Goal: Transaction & Acquisition: Obtain resource

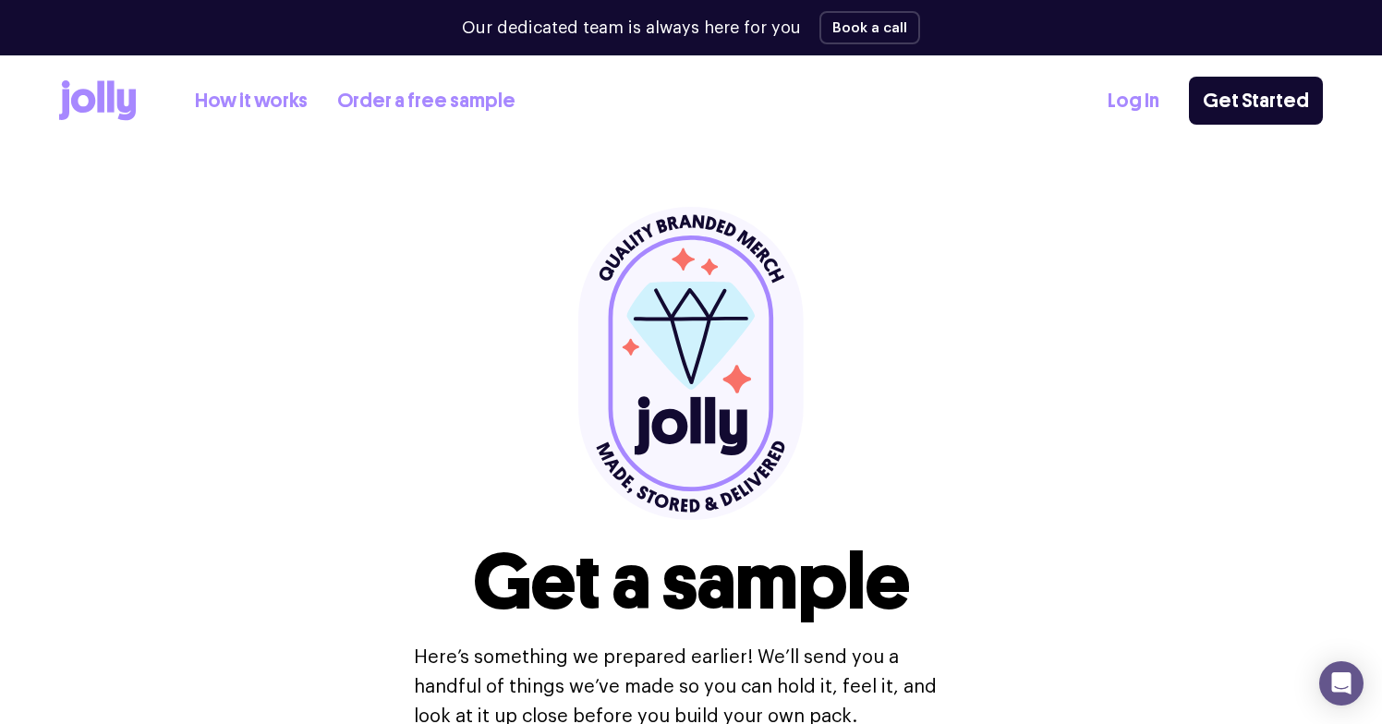
click at [274, 107] on link "How it works" at bounding box center [251, 101] width 113 height 30
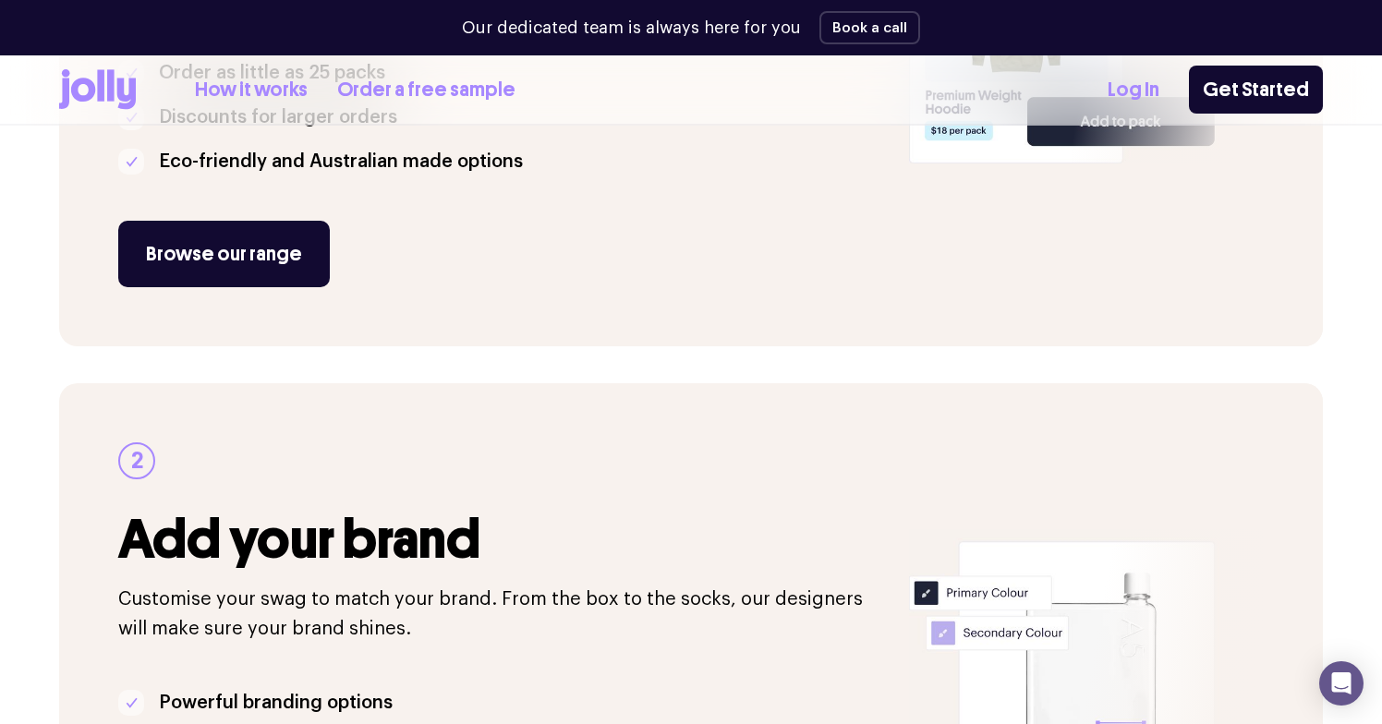
scroll to position [292, 0]
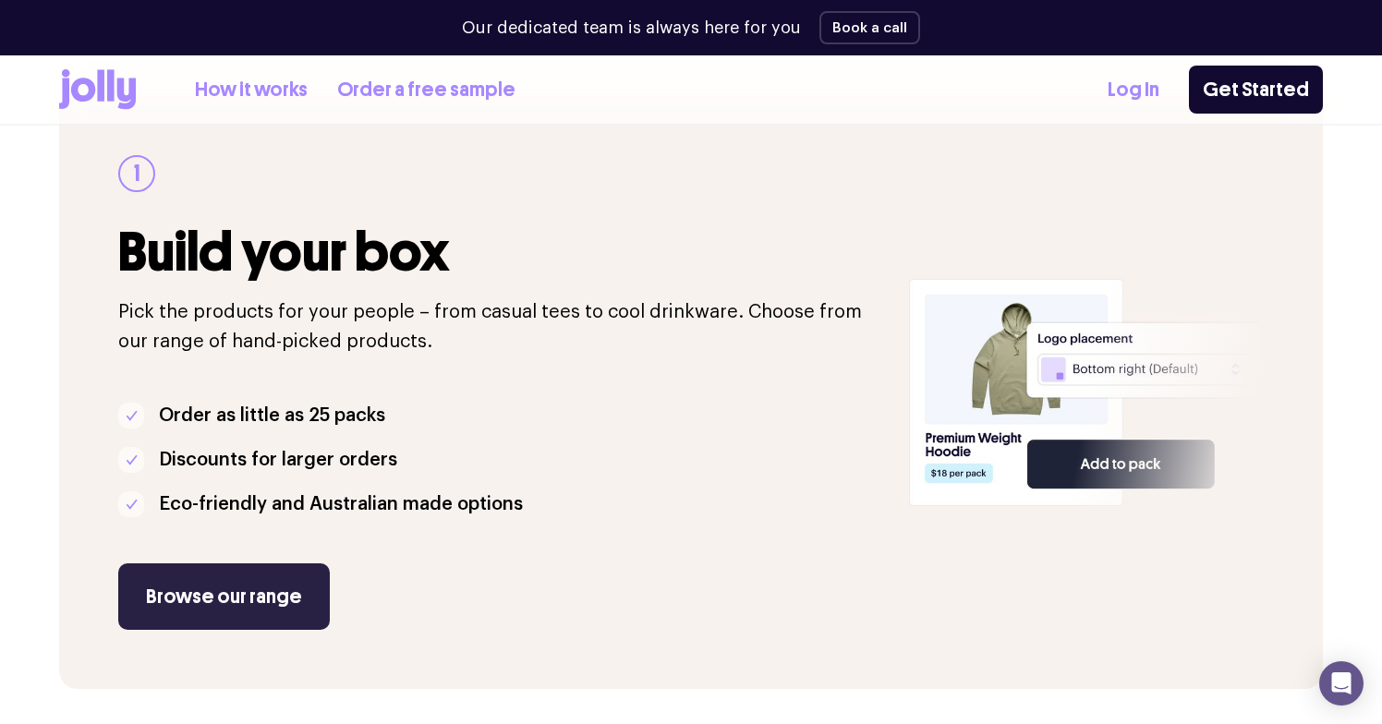
click at [201, 610] on link "Browse our range" at bounding box center [224, 597] width 212 height 67
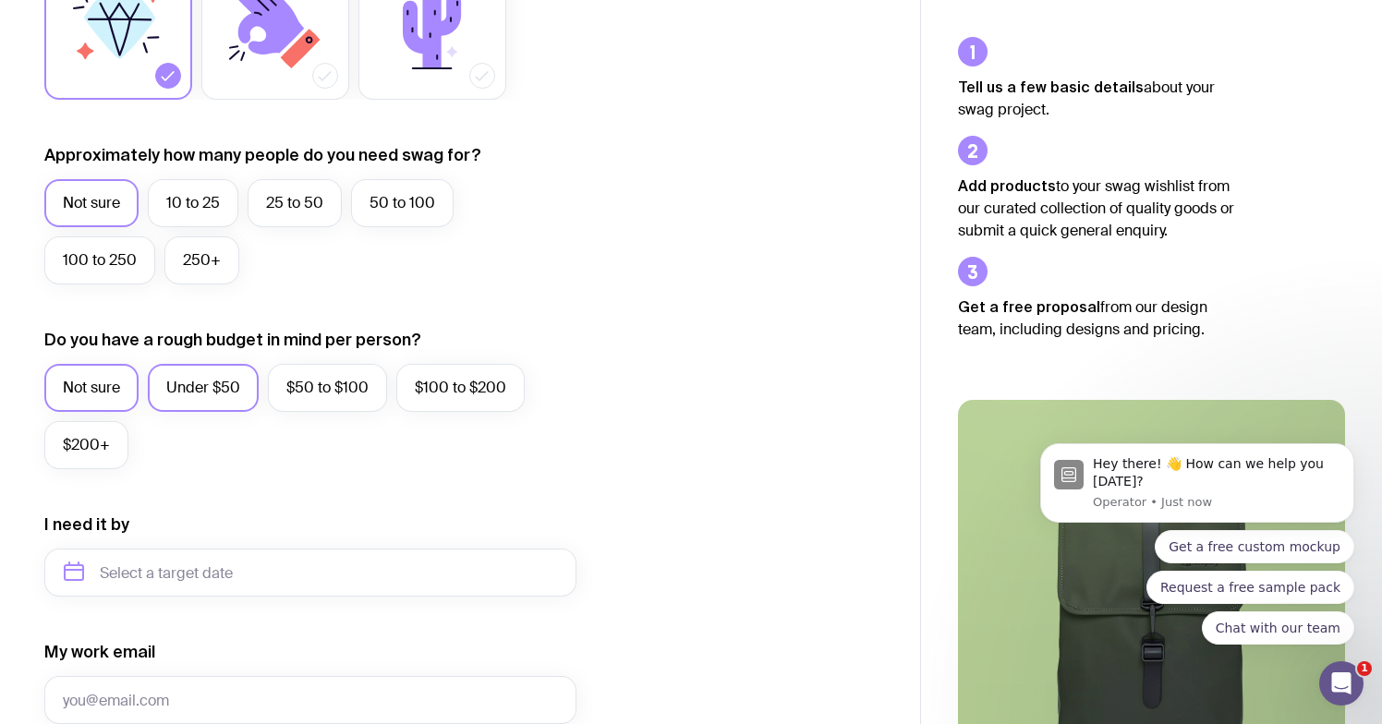
click at [172, 399] on label "Under $50" at bounding box center [203, 388] width 111 height 48
click at [0, 0] on input "Under $50" at bounding box center [0, 0] width 0 height 0
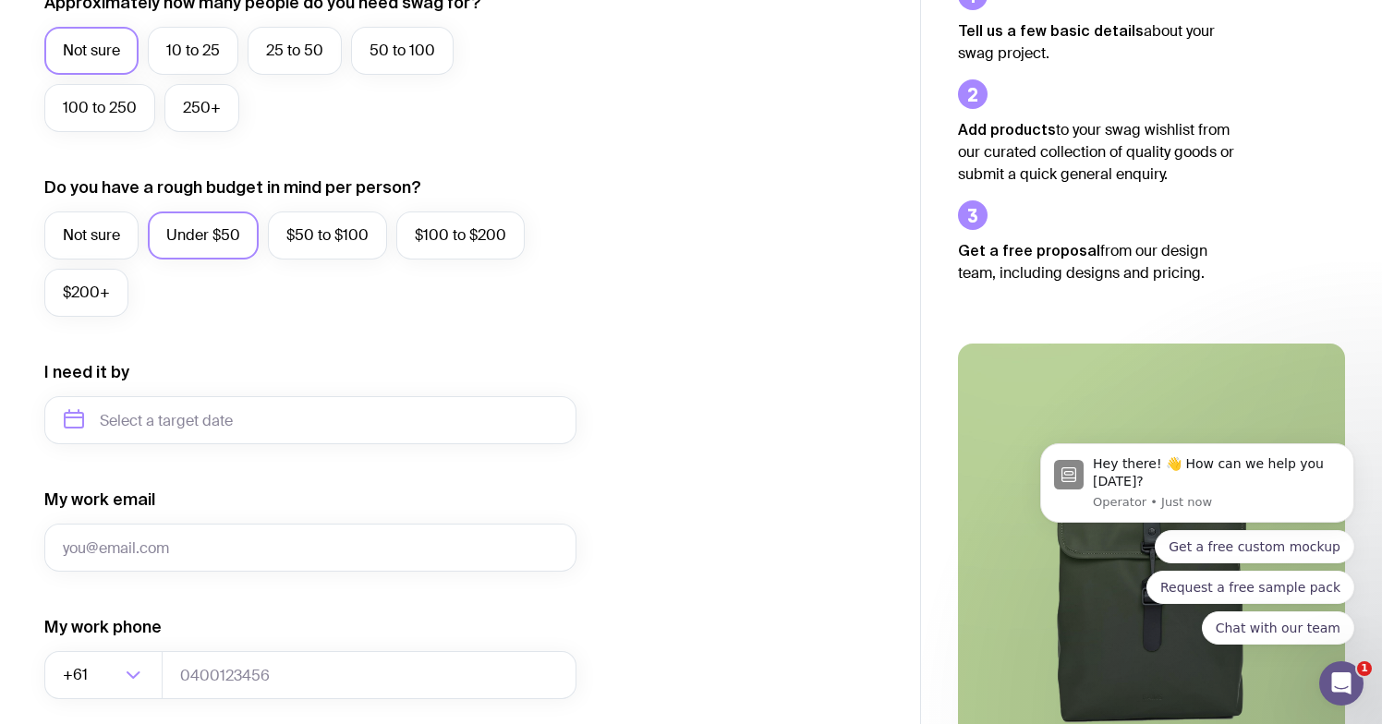
scroll to position [589, 0]
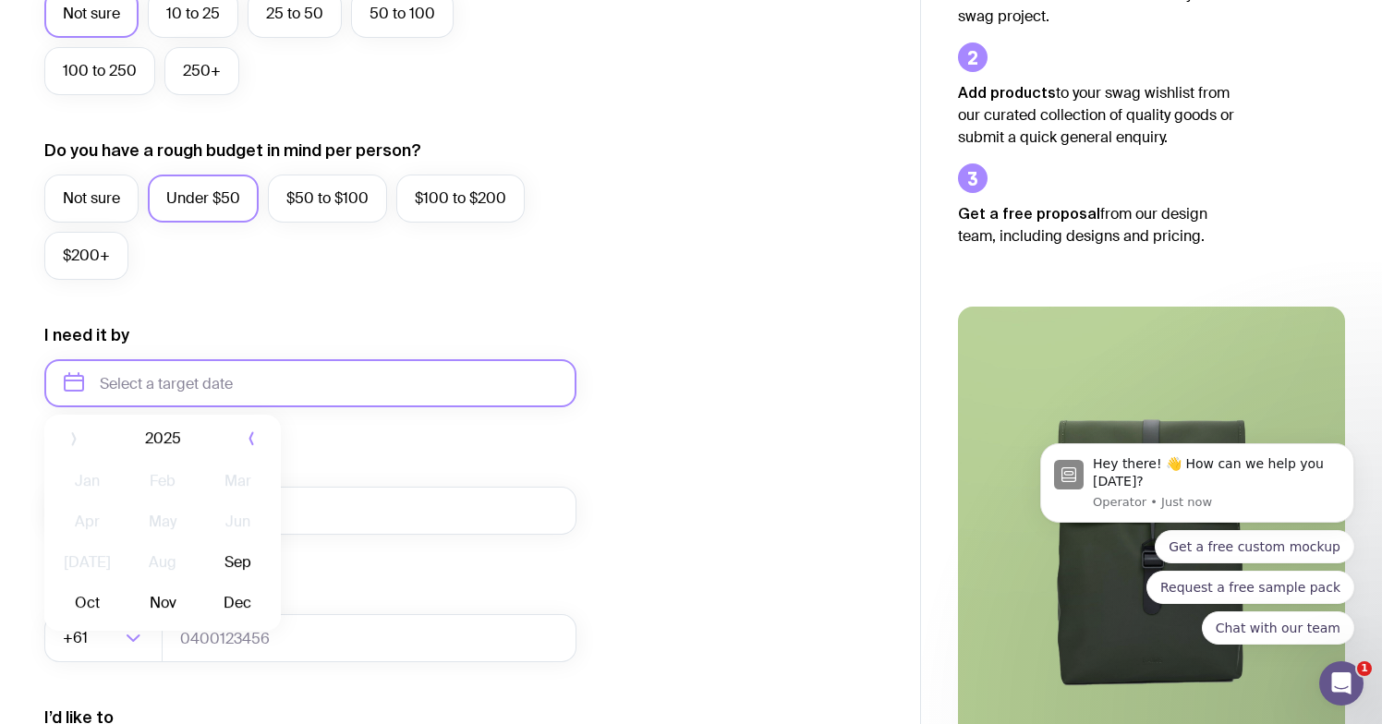
click at [172, 399] on input "text" at bounding box center [310, 383] width 532 height 48
click at [128, 606] on button "Oct" at bounding box center [161, 610] width 67 height 37
type input "October 2025"
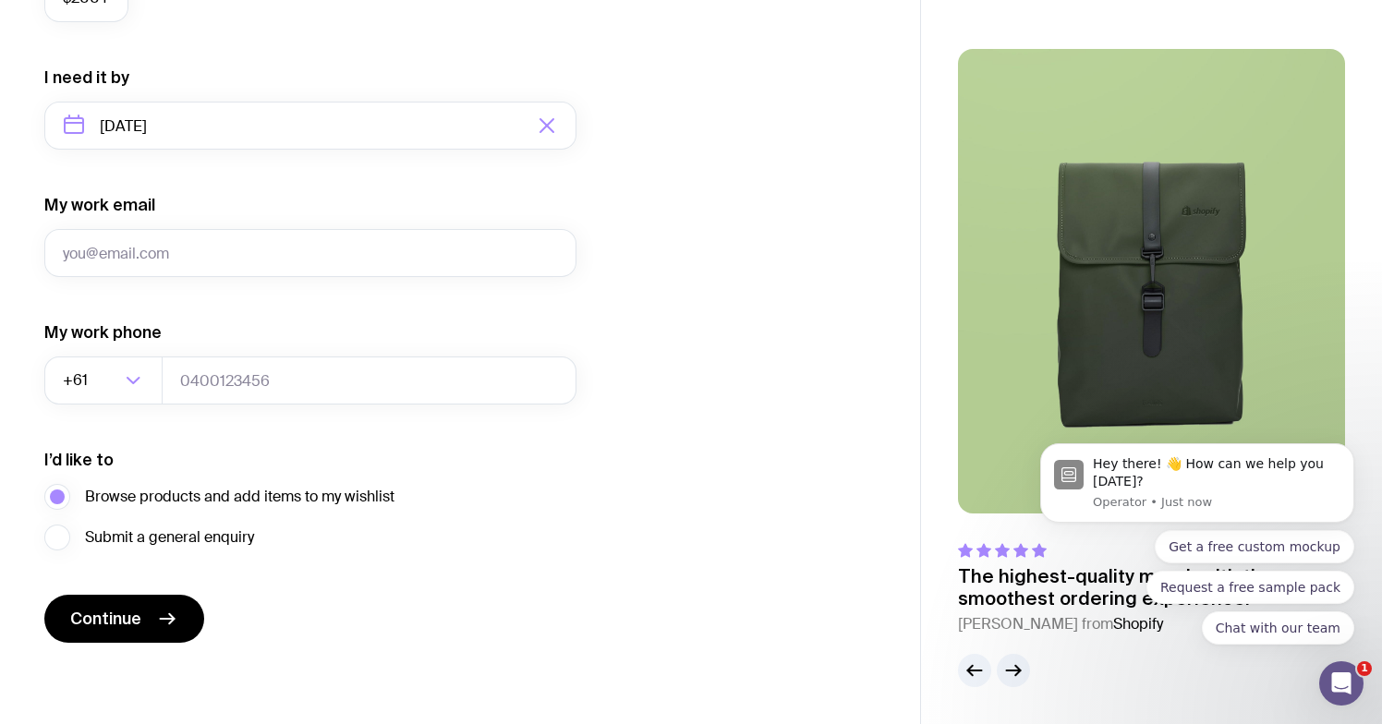
scroll to position [0, 0]
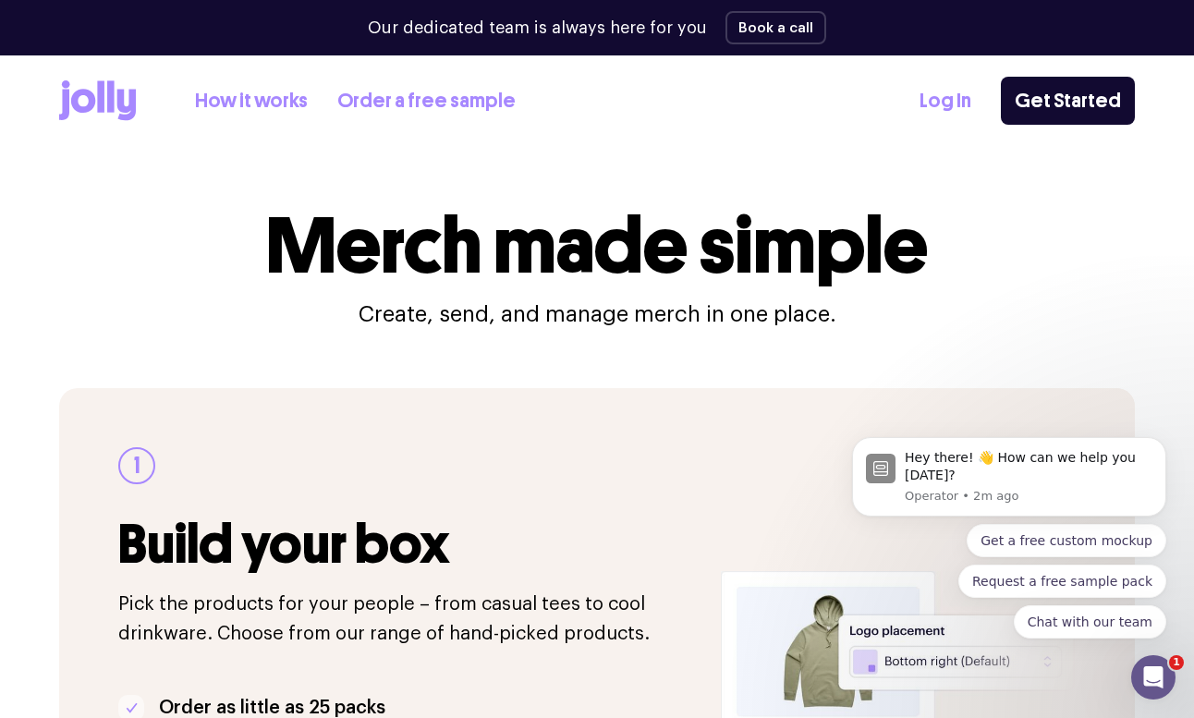
click at [106, 97] on icon at bounding box center [97, 100] width 77 height 41
